Goal: Task Accomplishment & Management: Complete application form

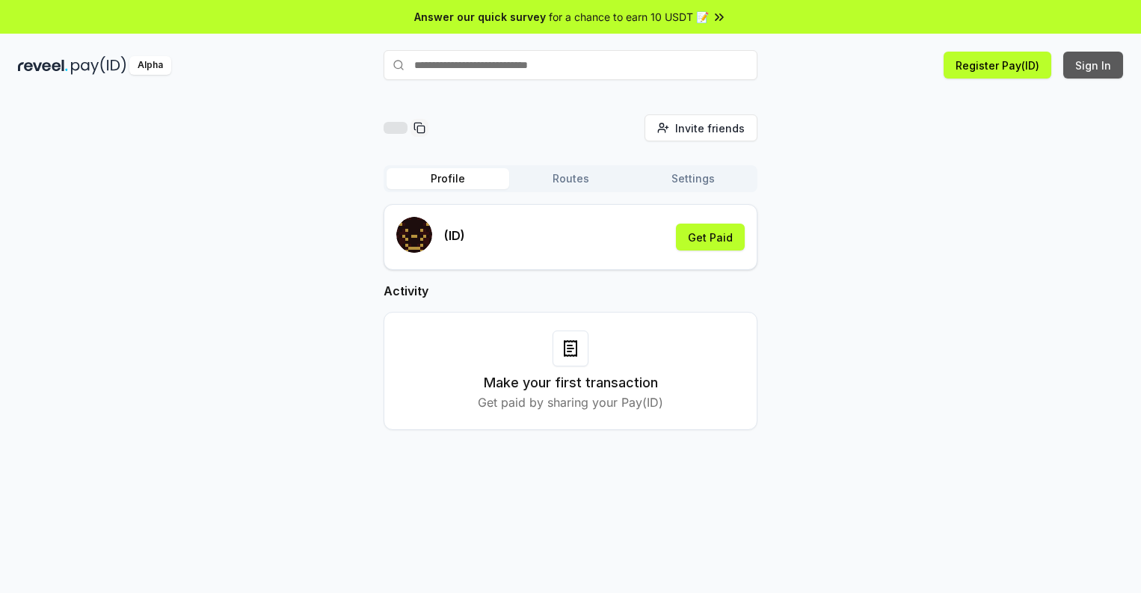
click at [1094, 65] on button "Sign In" at bounding box center [1093, 65] width 60 height 27
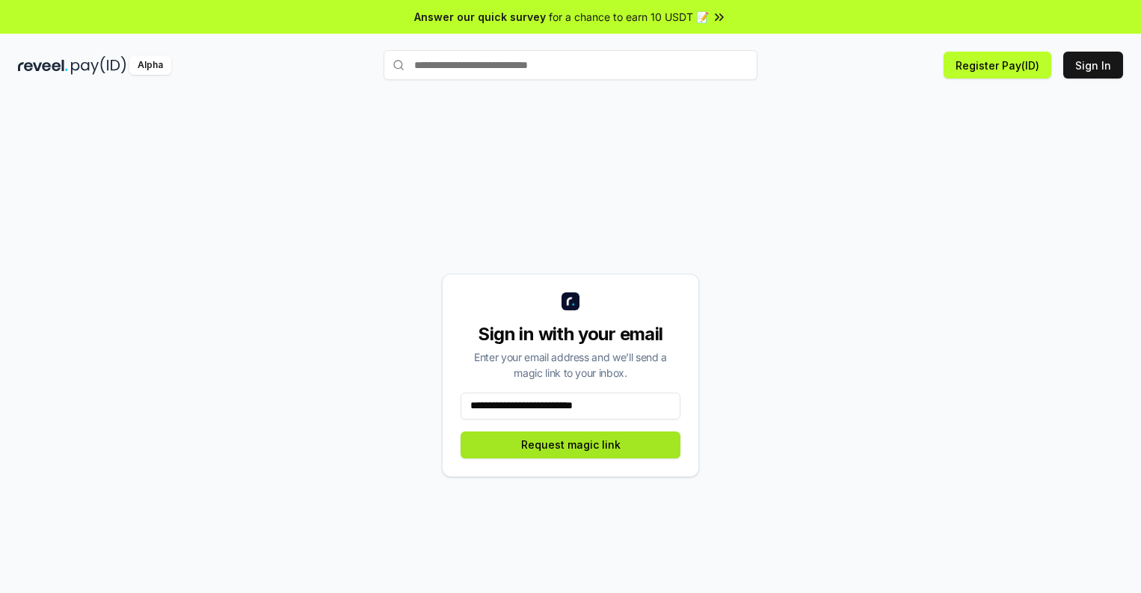
type input "**********"
click at [570, 444] on button "Request magic link" at bounding box center [571, 444] width 220 height 27
